Goal: Find specific page/section: Find specific page/section

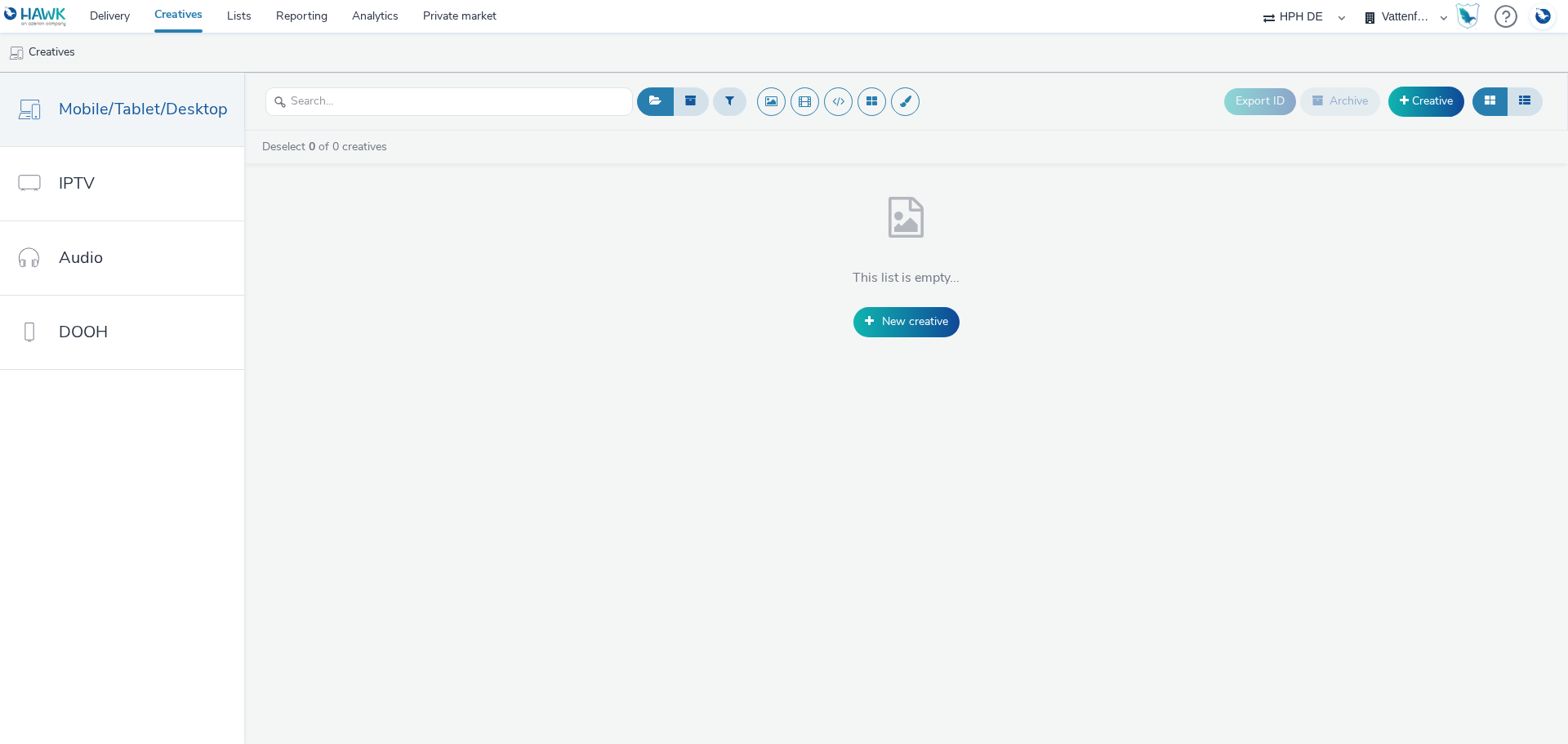
select select "3accb258-2b8e-4def-9b79-8de5f579532c"
select select "524f9a1d-b733-413f-91db-710ee3173a22"
click at [1310, 16] on select "AZERION AZERION SURVEYS Broadaly comtogether Contrast Crossvertise Data Zulu Gm…" at bounding box center [1304, 16] width 98 height 32
select select "a1548b1e-0fde-418e-992c-2e089afb3761"
click at [1353, 0] on select "AZERION AZERION SURVEYS Broadaly comtogether Contrast Crossvertise Data Zulu Gm…" at bounding box center [1304, 16] width 98 height 32
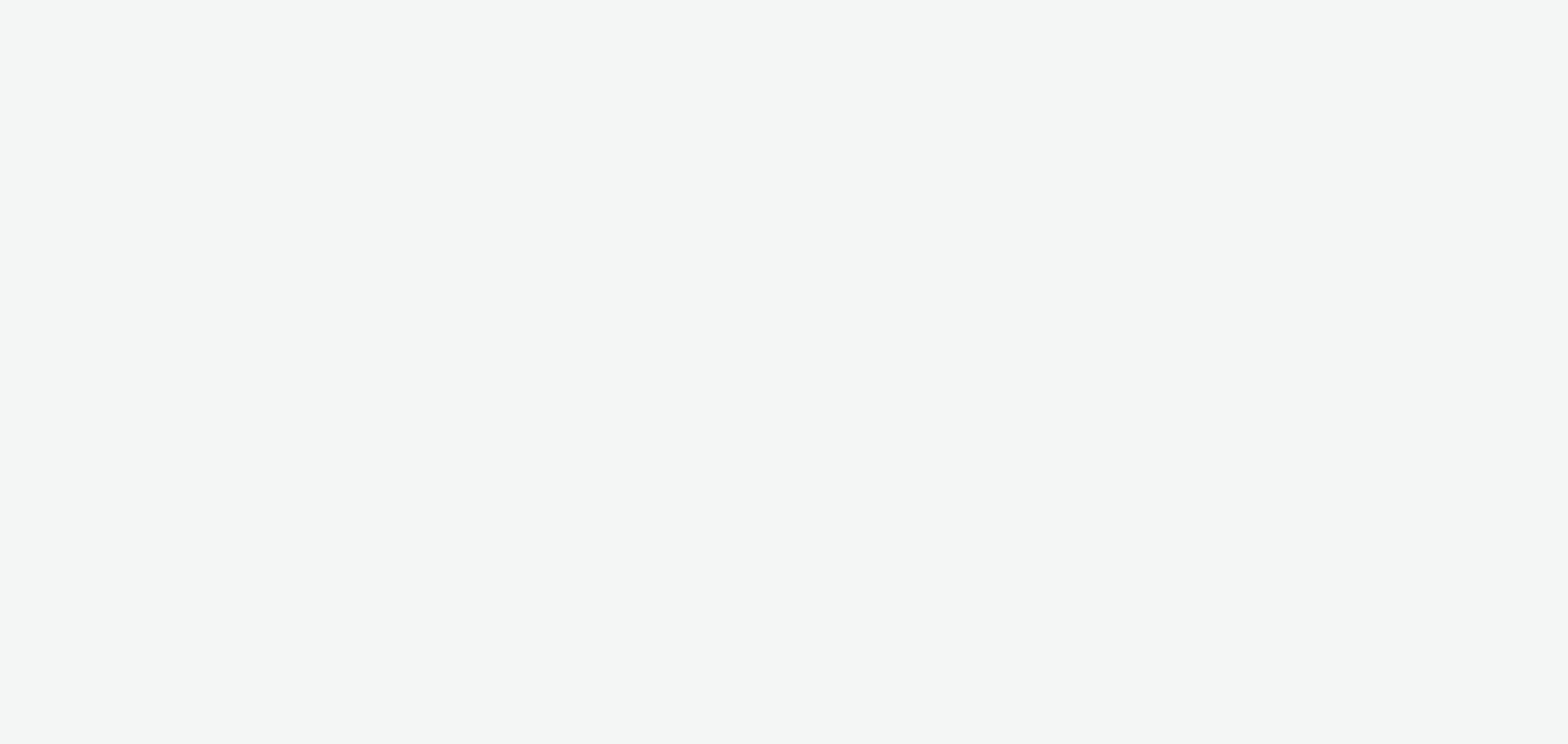
select select "a1548b1e-0fde-418e-992c-2e089afb3761"
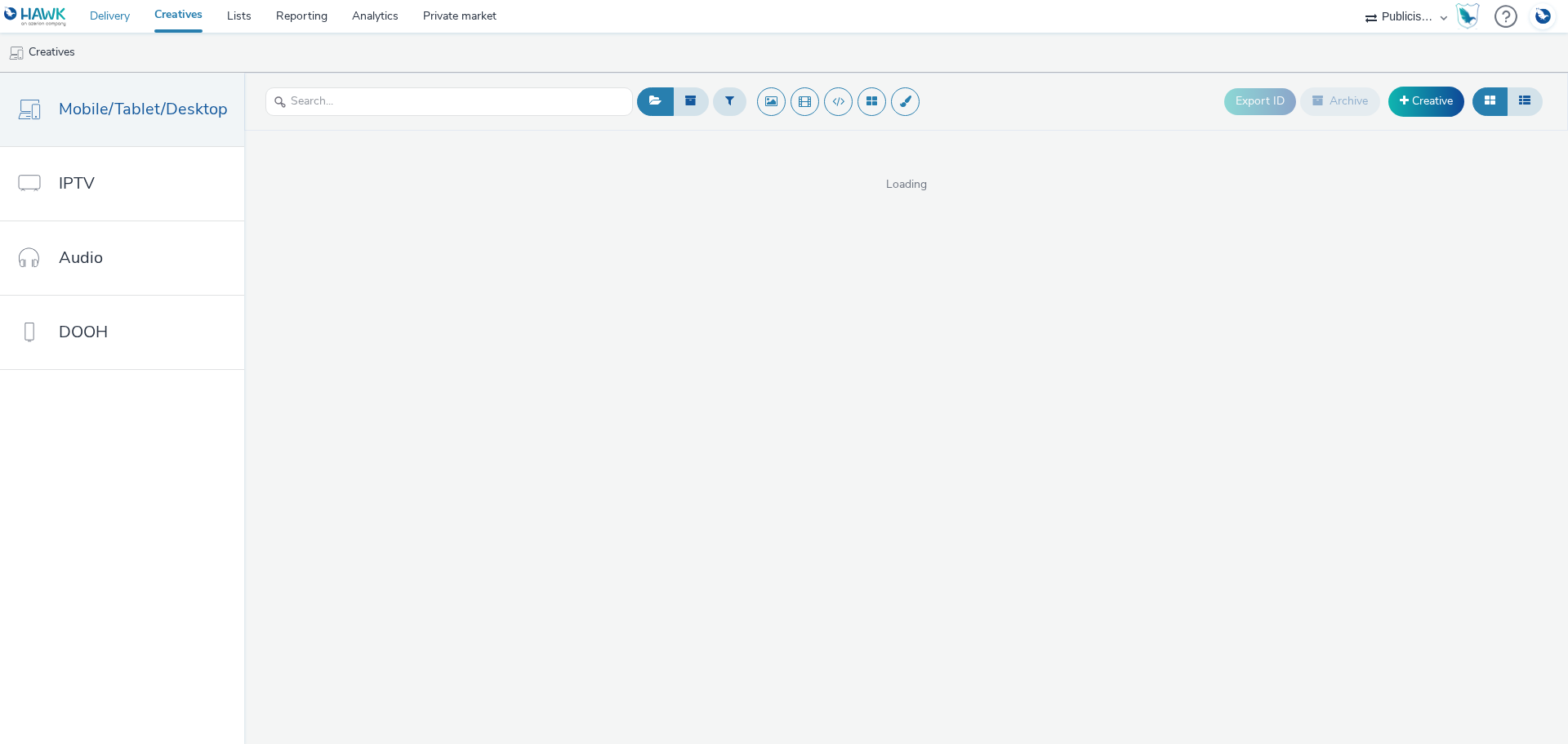
click at [113, 18] on link "Delivery" at bounding box center [110, 16] width 65 height 32
